Goal: Information Seeking & Learning: Learn about a topic

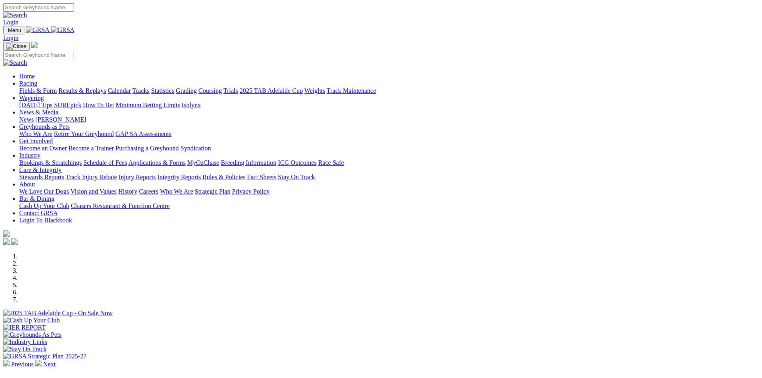
click at [197, 87] on link "Grading" at bounding box center [186, 90] width 21 height 7
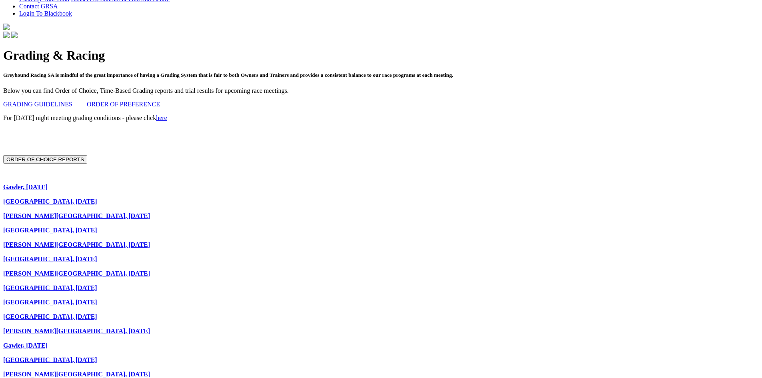
scroll to position [240, 0]
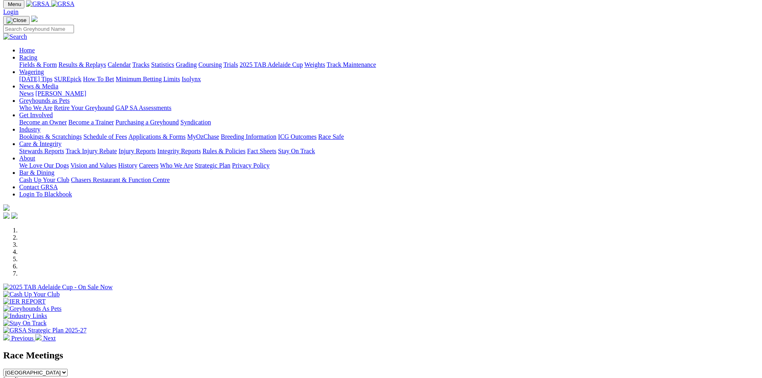
scroll to position [200, 0]
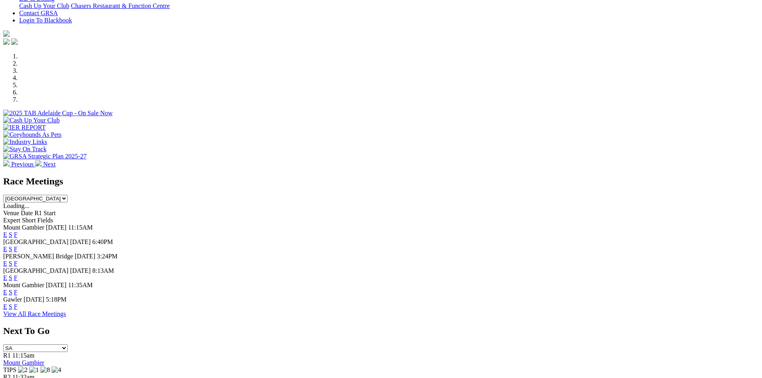
click at [18, 172] on link "F" at bounding box center [16, 306] width 4 height 7
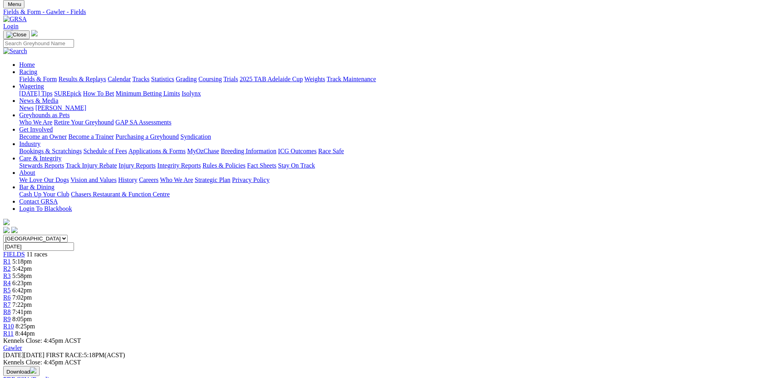
scroll to position [120, 0]
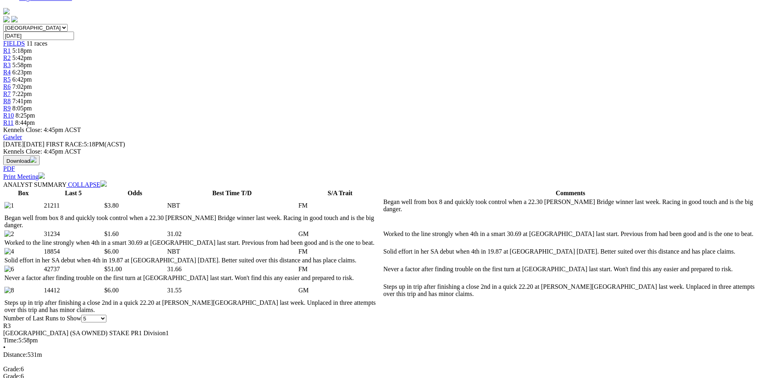
scroll to position [280, 0]
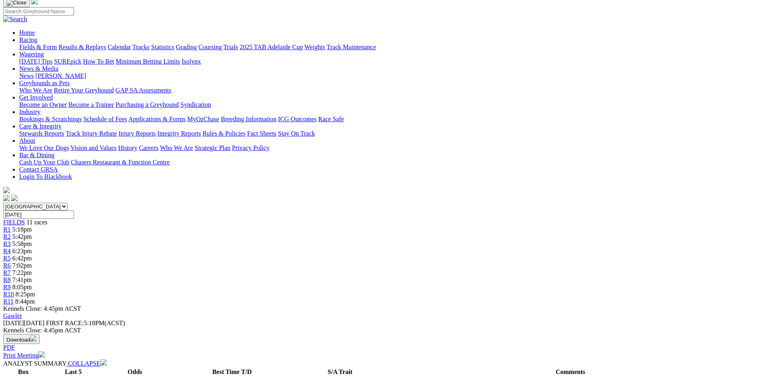
scroll to position [0, 0]
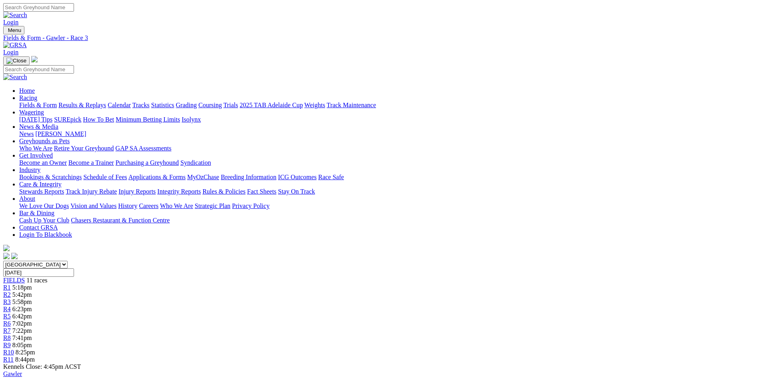
click at [232, 291] on div "R2 5:42pm" at bounding box center [381, 294] width 756 height 7
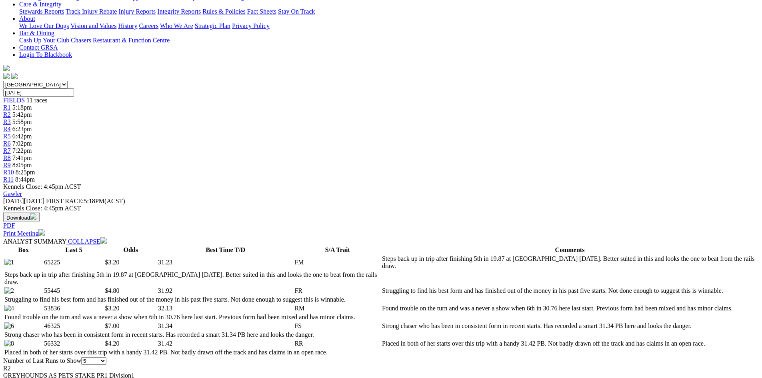
scroll to position [240, 0]
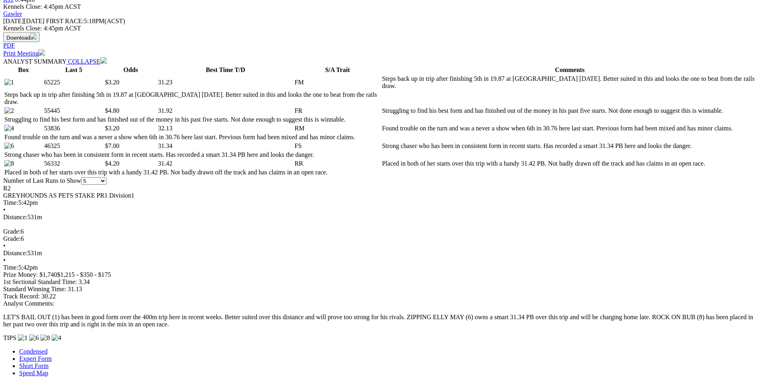
scroll to position [320, 0]
